Goal: Find specific page/section: Find specific page/section

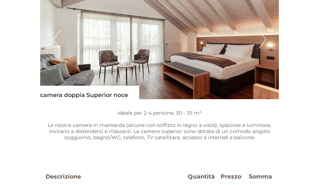
scroll to position [613, 0]
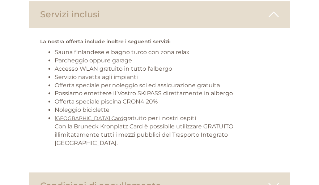
scroll to position [1372, 0]
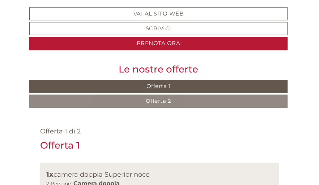
scroll to position [253, 0]
